Goal: Task Accomplishment & Management: Manage account settings

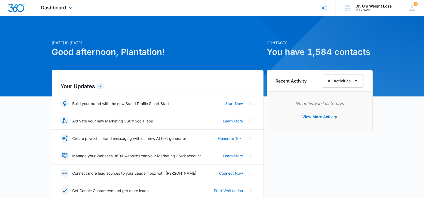
click at [51, 2] on div "Dashboard Apps Reputation Forms CRM Email Social Content Ads Intelligence Files…" at bounding box center [57, 8] width 49 height 16
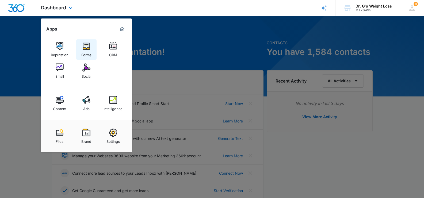
click at [89, 46] on img at bounding box center [86, 46] width 8 height 8
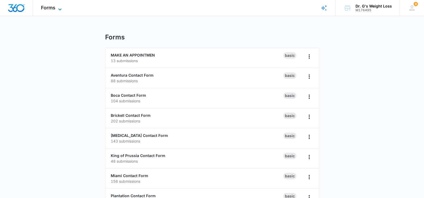
click at [51, 7] on span "Forms" at bounding box center [48, 8] width 14 height 6
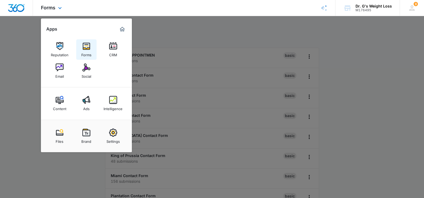
click at [88, 49] on img at bounding box center [86, 46] width 8 height 8
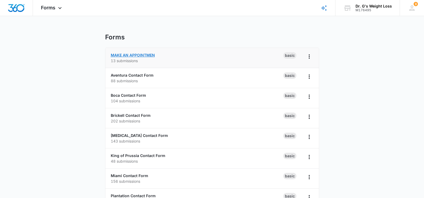
click at [125, 55] on link "MAKE AN APPOINTMEN" at bounding box center [133, 55] width 44 height 5
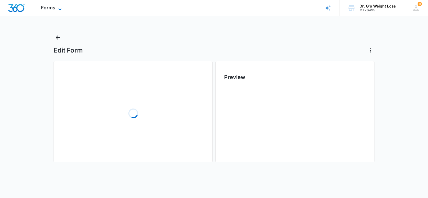
click at [47, 9] on span "Forms" at bounding box center [48, 8] width 14 height 6
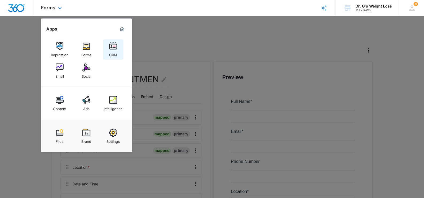
click at [115, 49] on img at bounding box center [113, 46] width 8 height 8
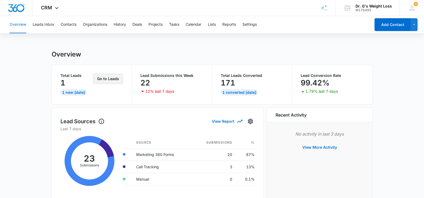
click at [101, 82] on button "Go to Leads" at bounding box center [108, 79] width 30 height 10
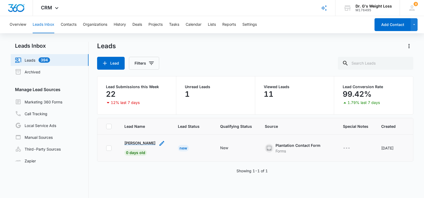
click at [130, 144] on p "[PERSON_NAME]" at bounding box center [139, 143] width 31 height 6
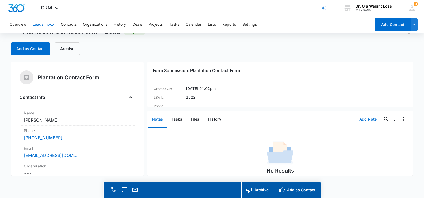
scroll to position [15, 0]
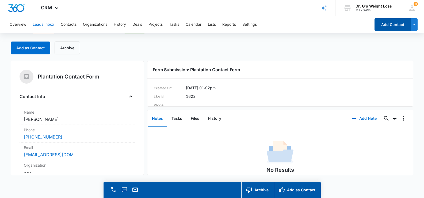
click at [389, 24] on button "Add Contact" at bounding box center [393, 24] width 36 height 13
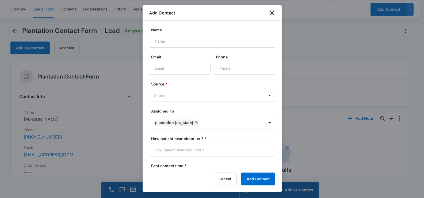
click at [271, 14] on icon "close" at bounding box center [272, 13] width 6 height 6
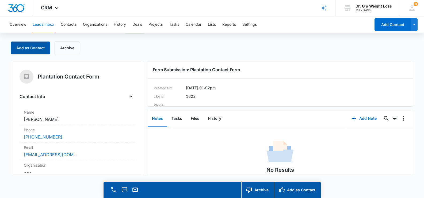
click at [35, 43] on button "Add as Contact" at bounding box center [31, 47] width 40 height 13
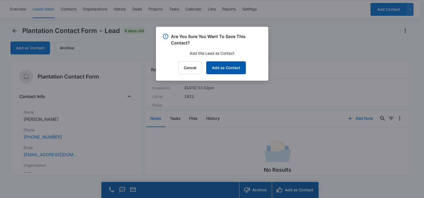
click at [229, 63] on button "Add as Contact" at bounding box center [226, 67] width 40 height 13
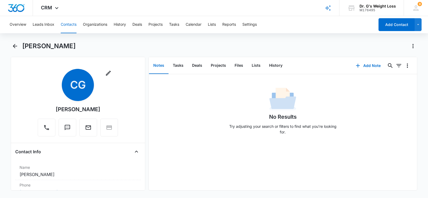
click at [165, 67] on button "Notes" at bounding box center [159, 65] width 20 height 17
